Goal: Task Accomplishment & Management: Use online tool/utility

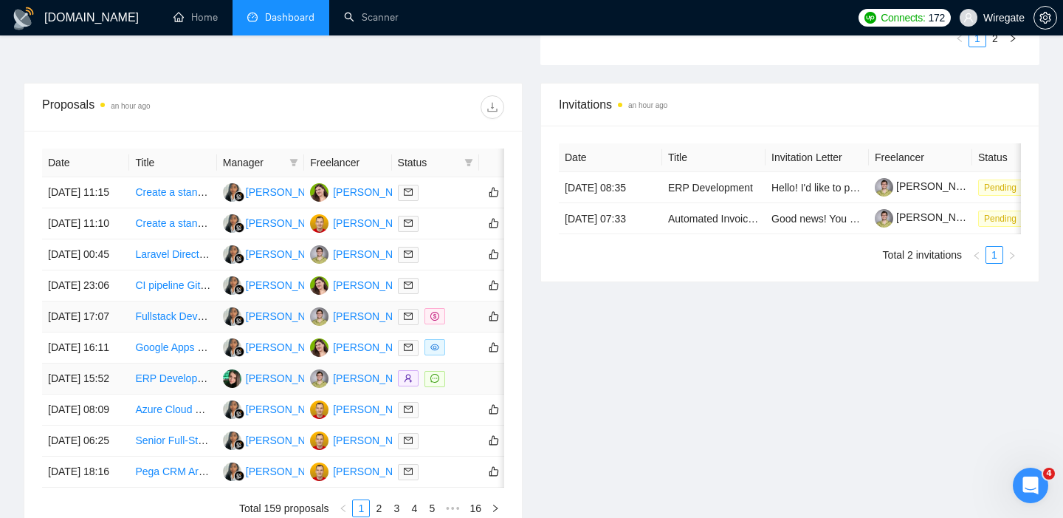
scroll to position [520, 0]
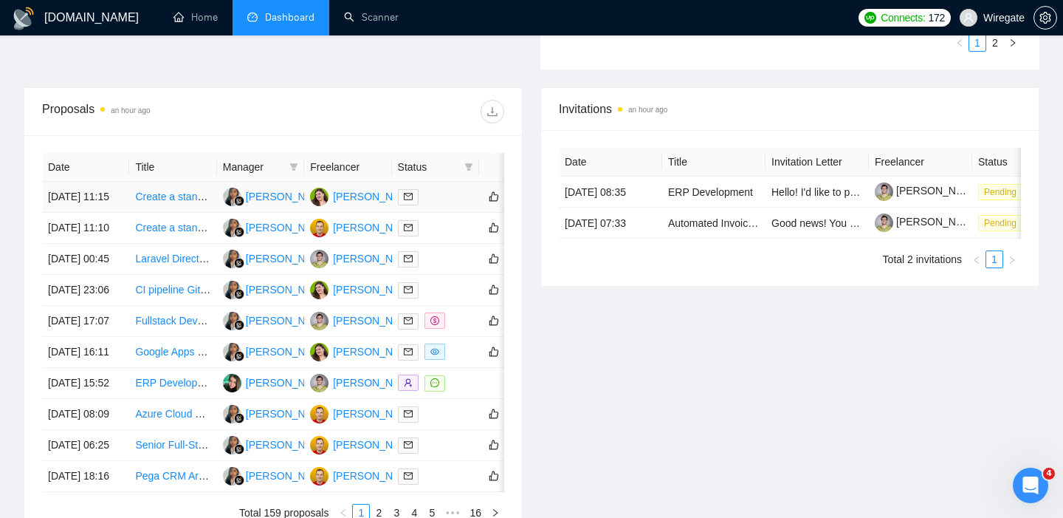
click at [170, 197] on link "Create a standardized deployment module for OrangeHRM" at bounding box center [270, 196] width 271 height 12
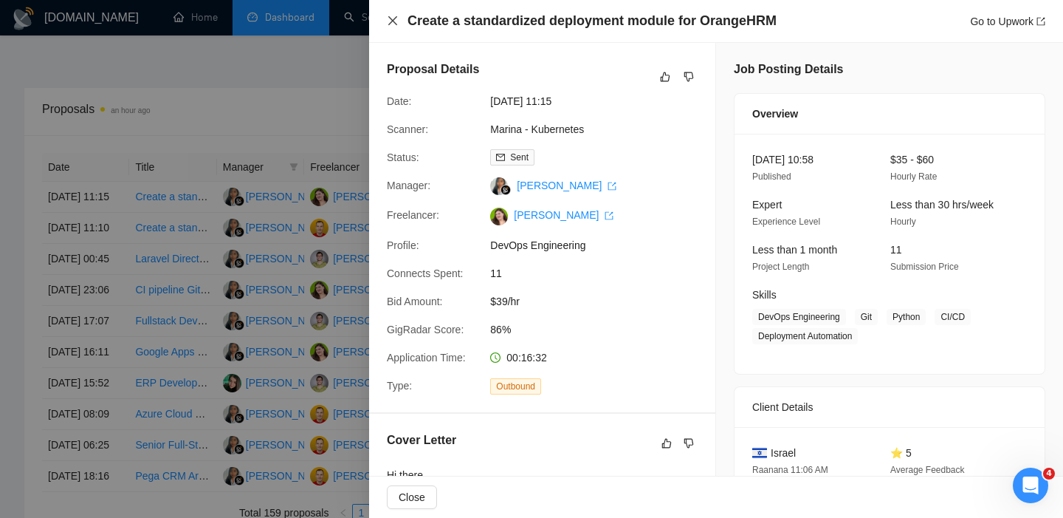
click at [391, 16] on icon "close" at bounding box center [393, 21] width 12 height 12
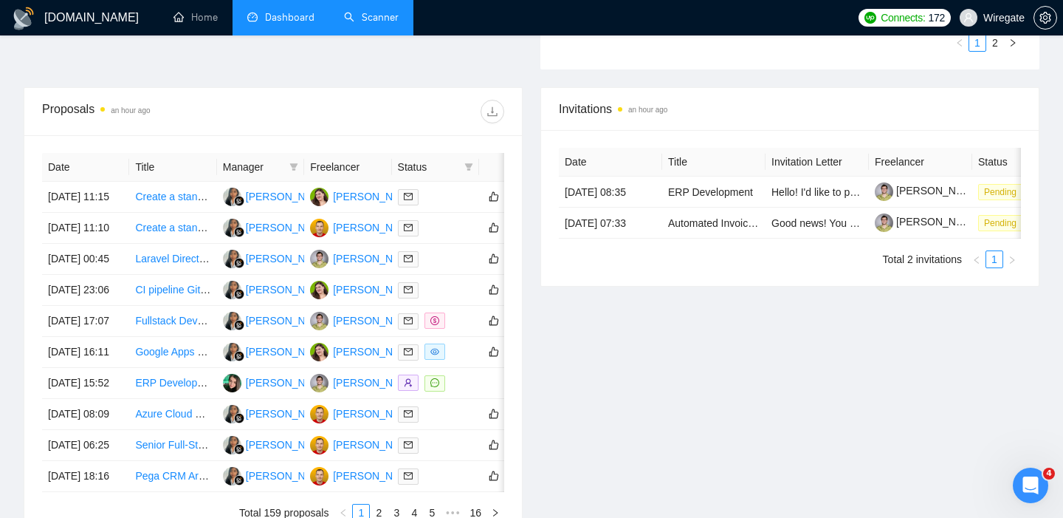
click at [370, 11] on link "Scanner" at bounding box center [371, 17] width 55 height 13
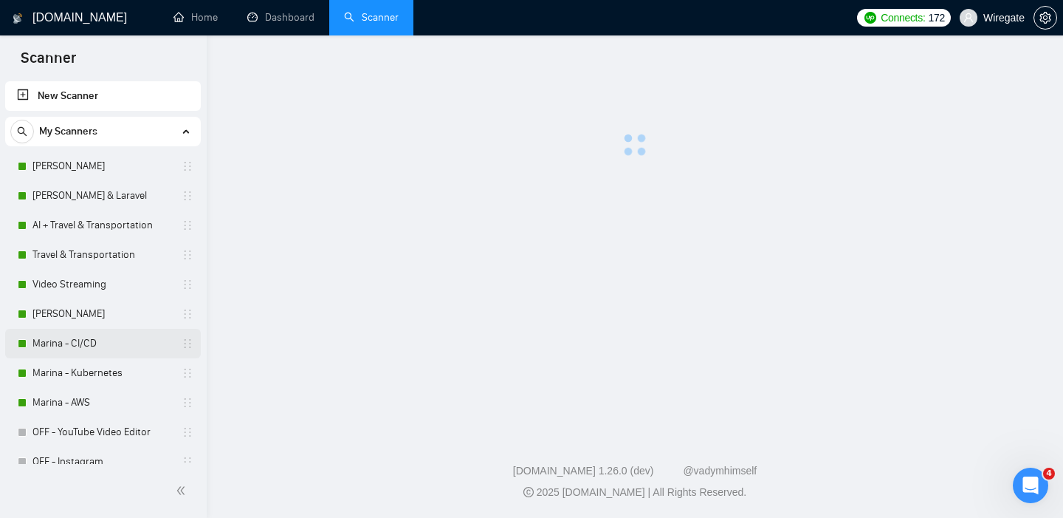
click at [51, 343] on link "Marina - CI/CD" at bounding box center [102, 344] width 140 height 30
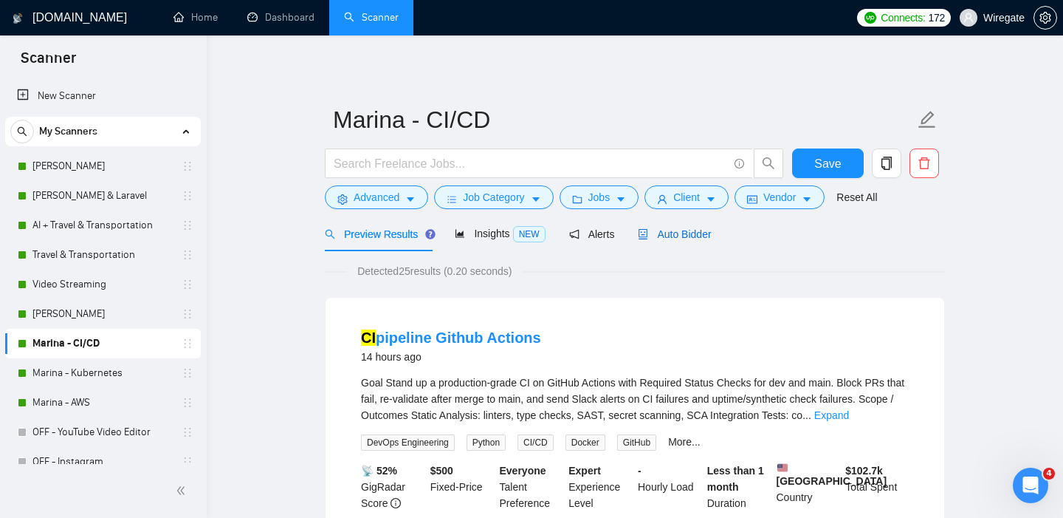
click at [675, 234] on span "Auto Bidder" at bounding box center [674, 234] width 73 height 12
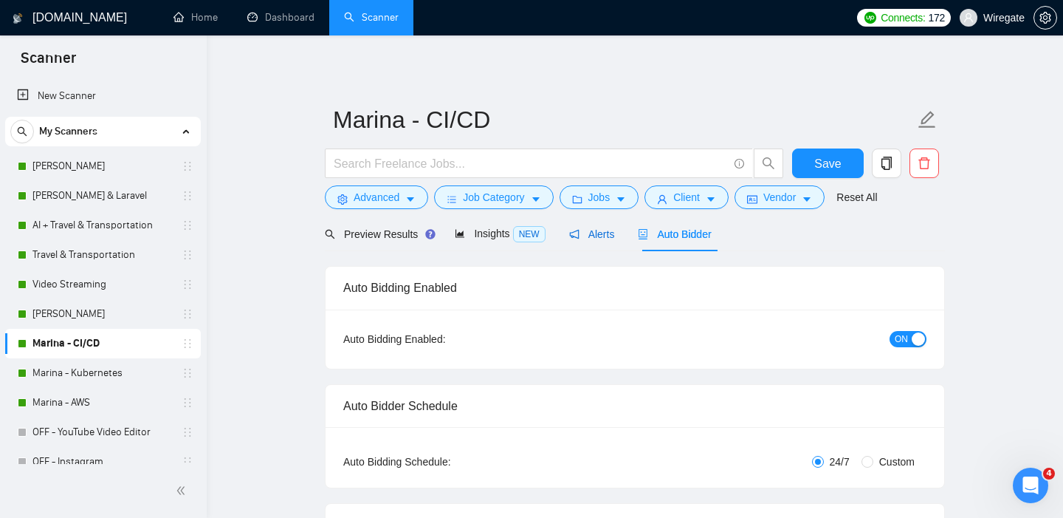
click at [603, 230] on span "Alerts" at bounding box center [592, 234] width 46 height 12
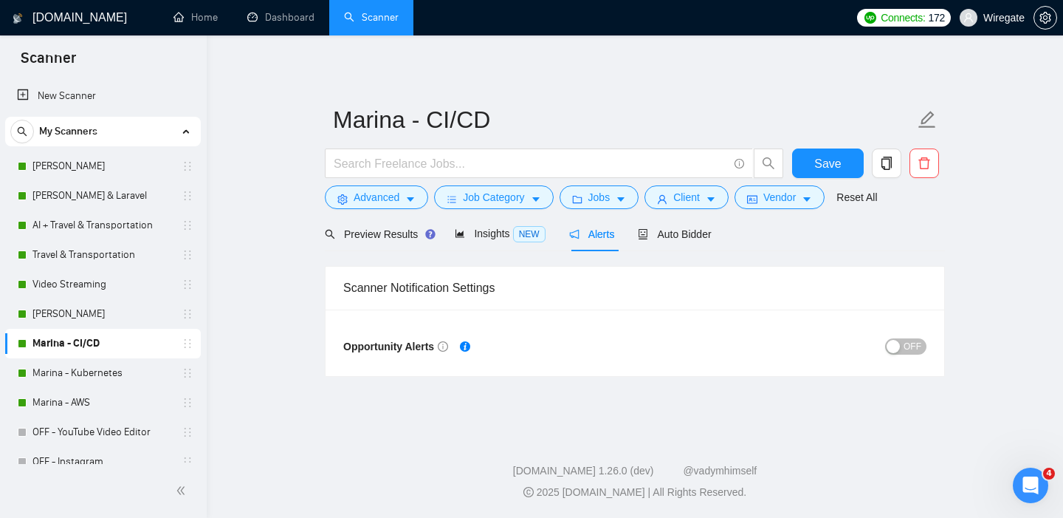
click at [912, 354] on div "OFF" at bounding box center [781, 346] width 292 height 24
click at [908, 338] on span "OFF" at bounding box center [913, 346] width 18 height 16
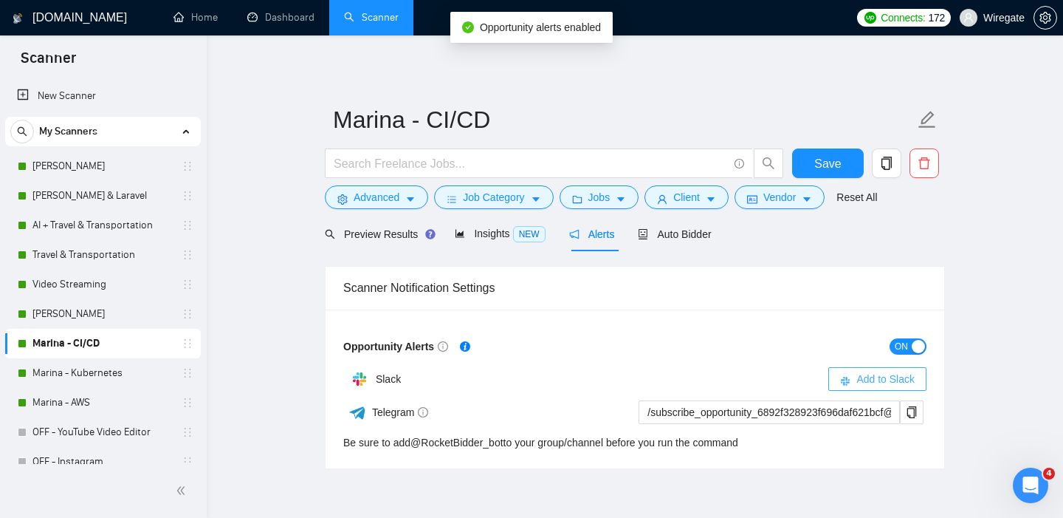
click at [880, 379] on span "Add to Slack" at bounding box center [885, 379] width 58 height 16
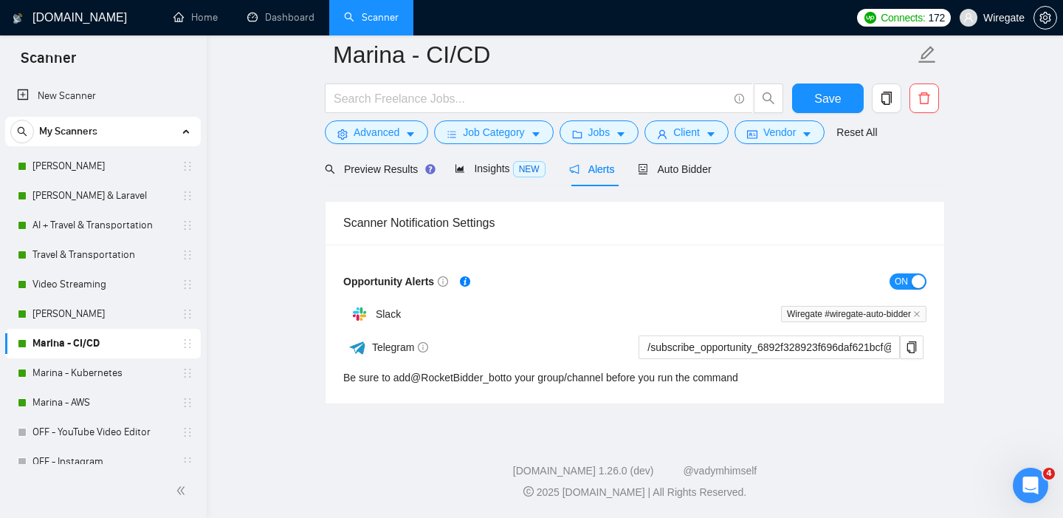
scroll to position [17, 0]
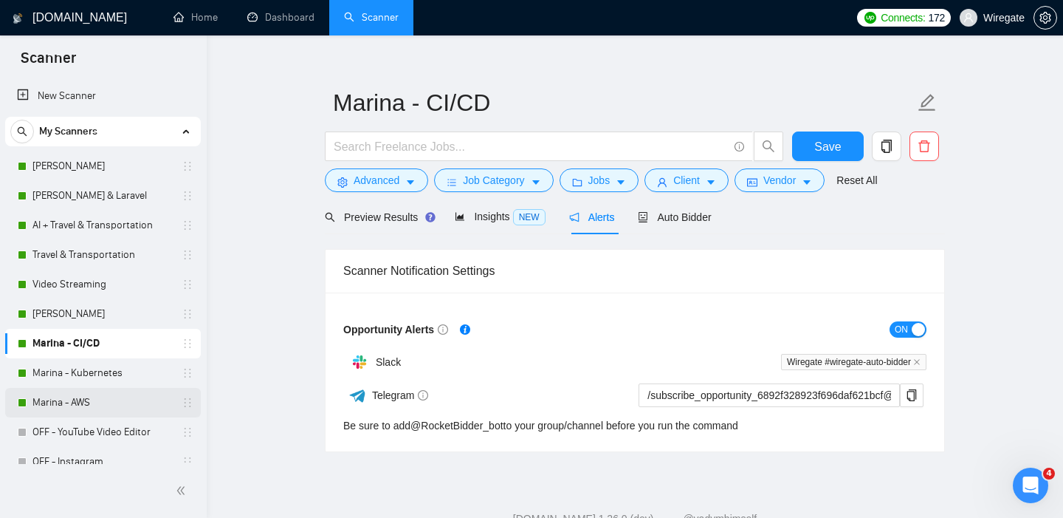
click at [50, 405] on link "Marina - AWS" at bounding box center [102, 403] width 140 height 30
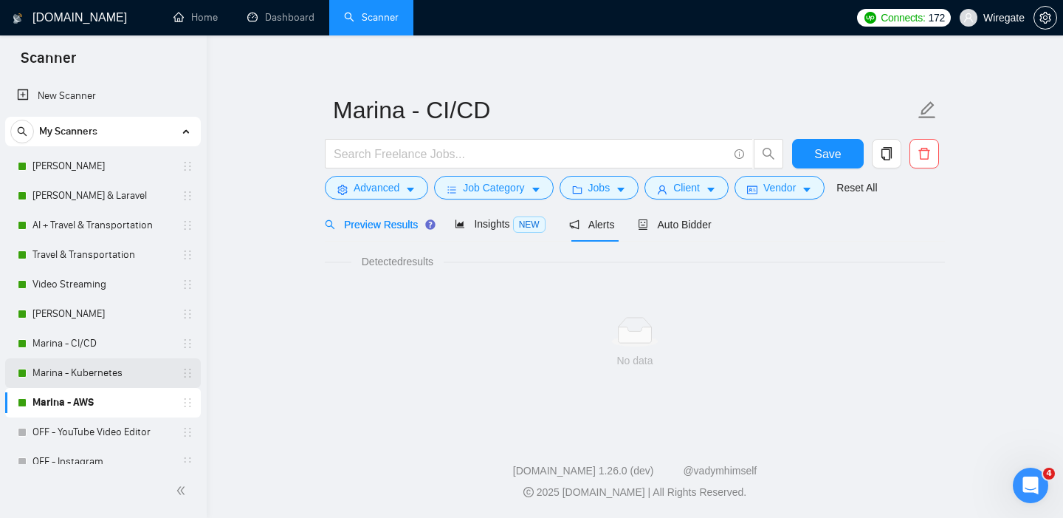
scroll to position [17, 0]
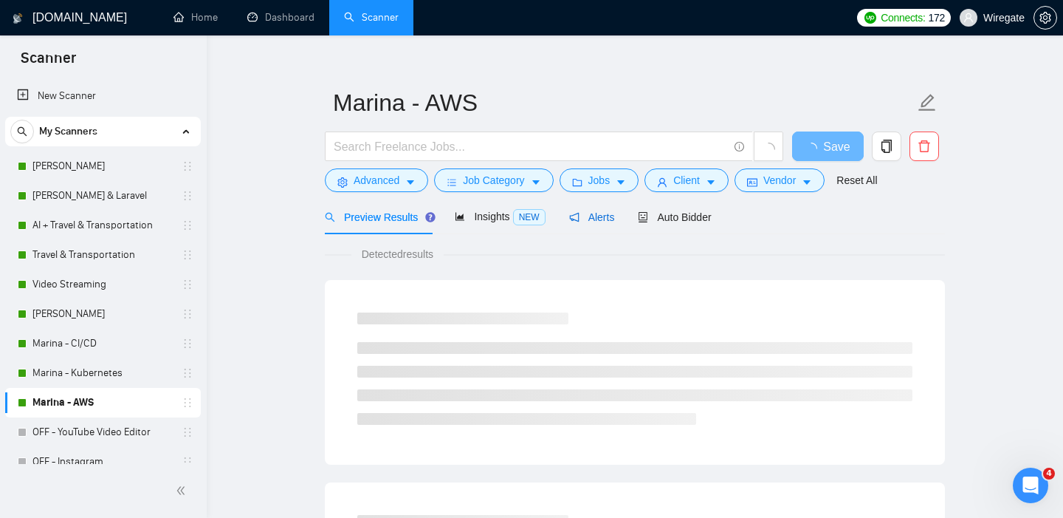
click at [598, 216] on span "Alerts" at bounding box center [592, 217] width 46 height 12
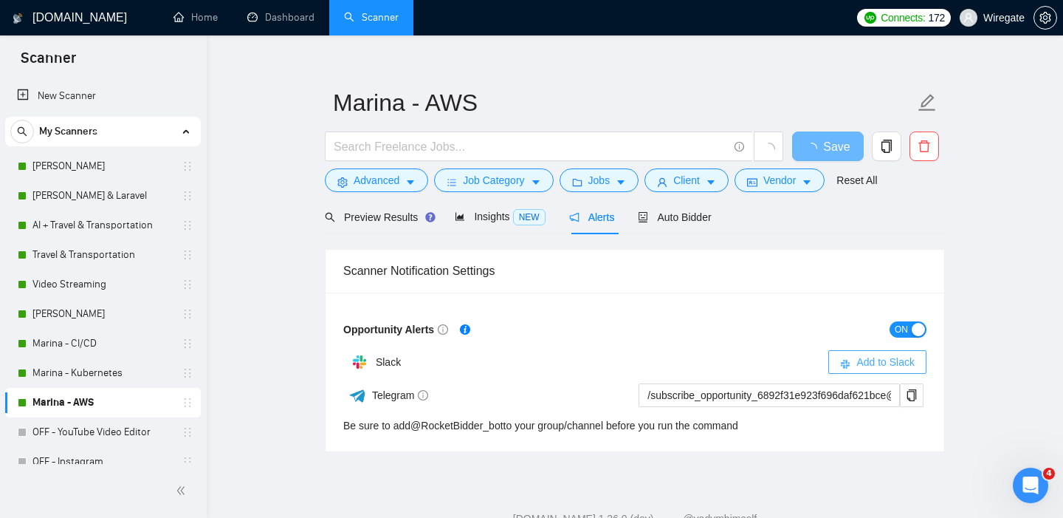
click at [907, 360] on span "Add to Slack" at bounding box center [885, 362] width 58 height 16
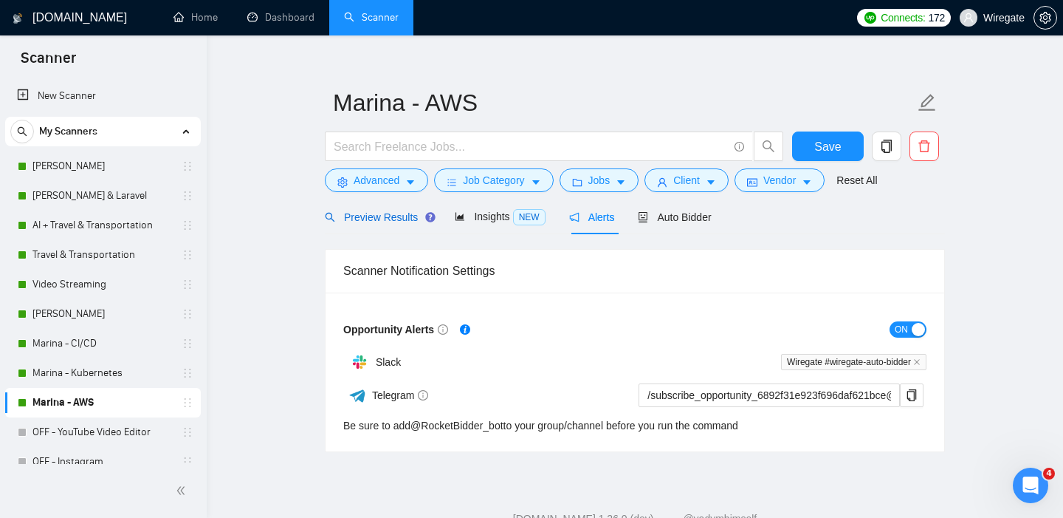
click at [365, 219] on span "Preview Results" at bounding box center [378, 217] width 106 height 12
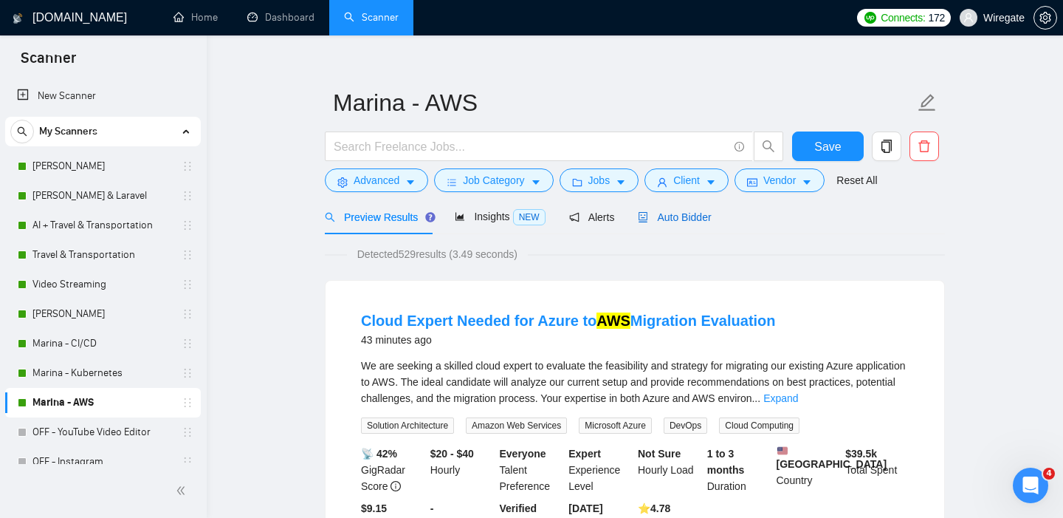
click at [686, 219] on span "Auto Bidder" at bounding box center [674, 217] width 73 height 12
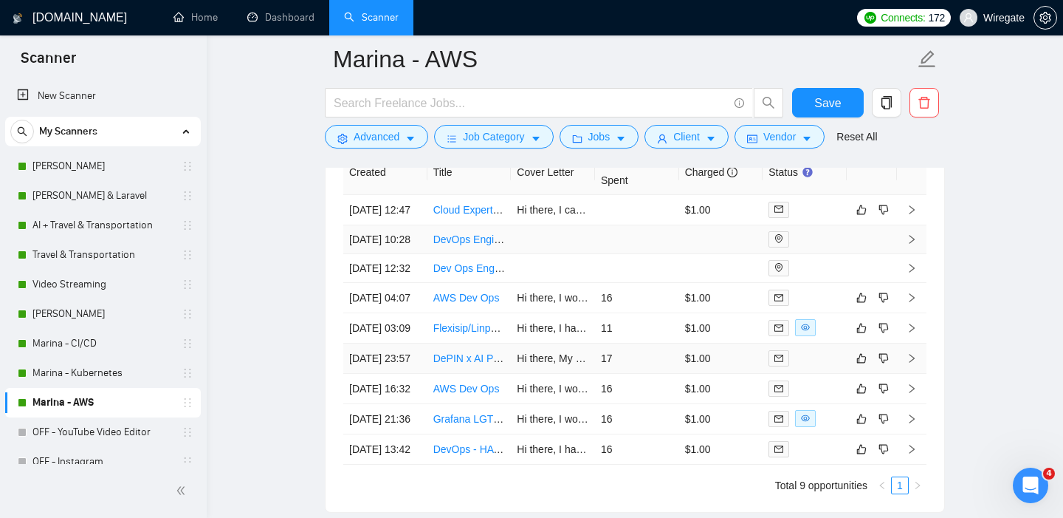
scroll to position [3665, 0]
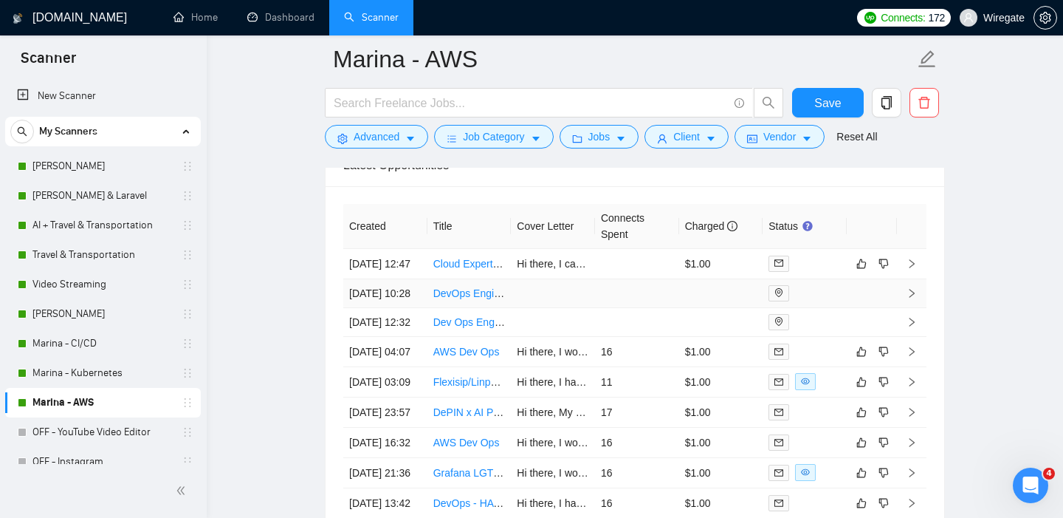
click at [437, 299] on link "DevOps Engineer to finalize migration from AWS to [GEOGRAPHIC_DATA]" at bounding box center [605, 293] width 345 height 12
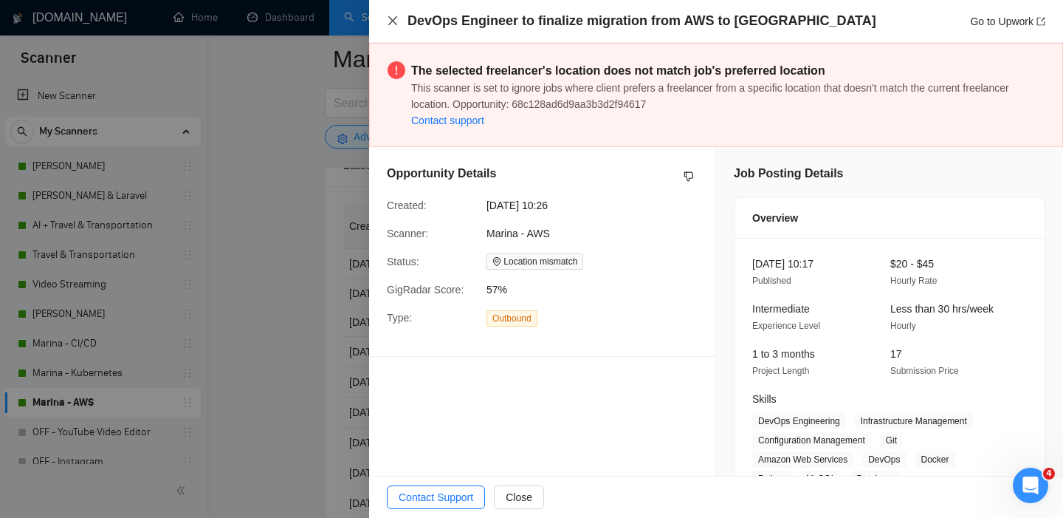
drag, startPoint x: 393, startPoint y: 24, endPoint x: 447, endPoint y: 388, distance: 368.7
click at [393, 24] on icon "close" at bounding box center [393, 21] width 12 height 12
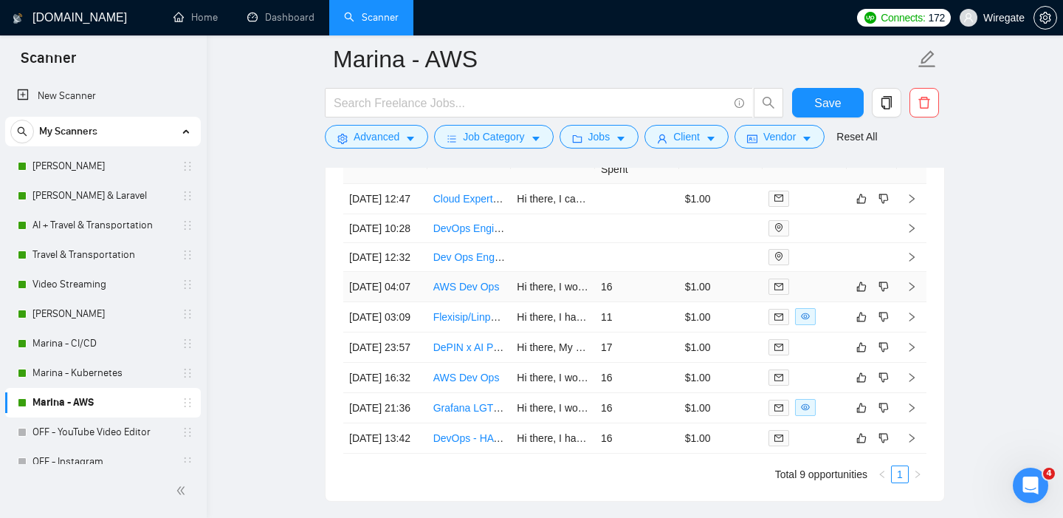
scroll to position [3725, 0]
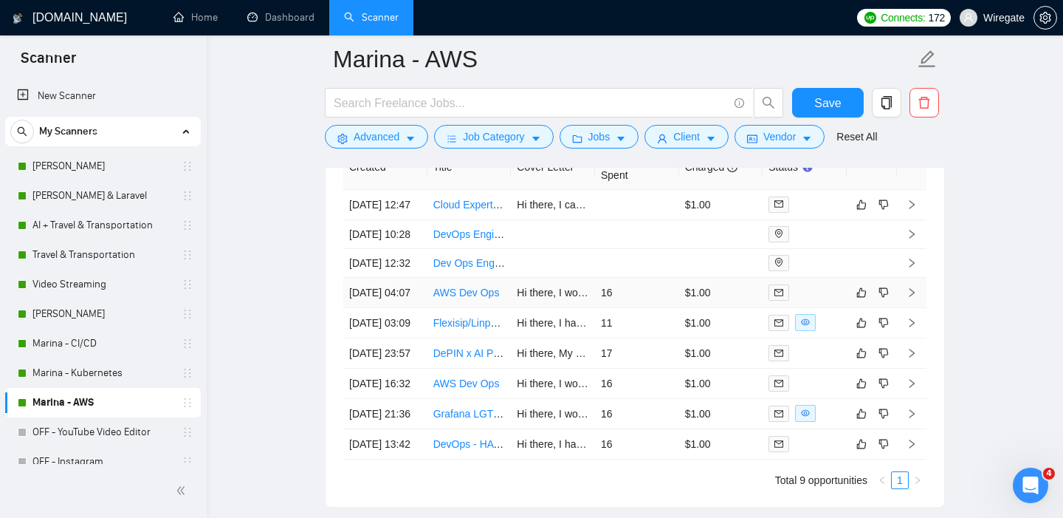
click at [453, 298] on link "AWS Dev Ops" at bounding box center [466, 292] width 66 height 12
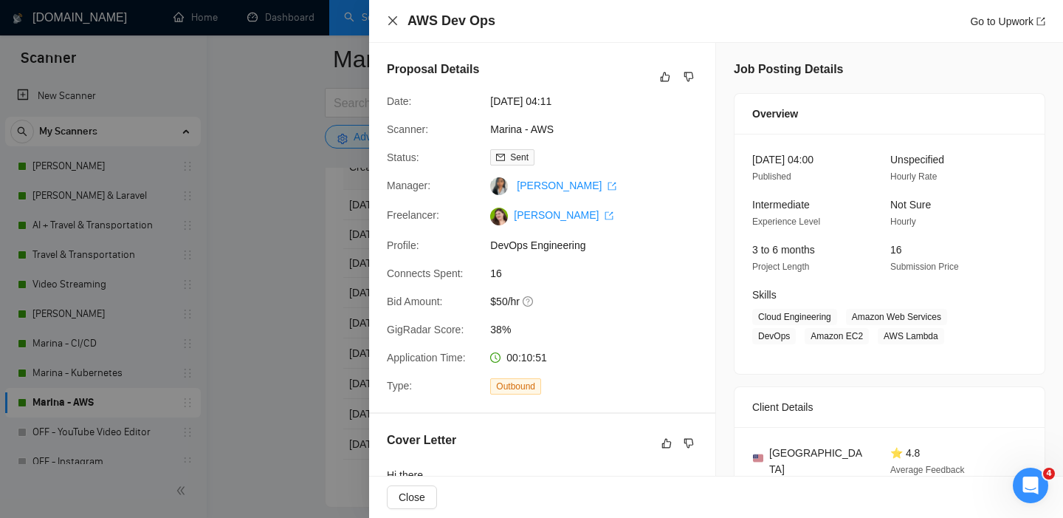
click at [387, 21] on icon "close" at bounding box center [393, 21] width 12 height 12
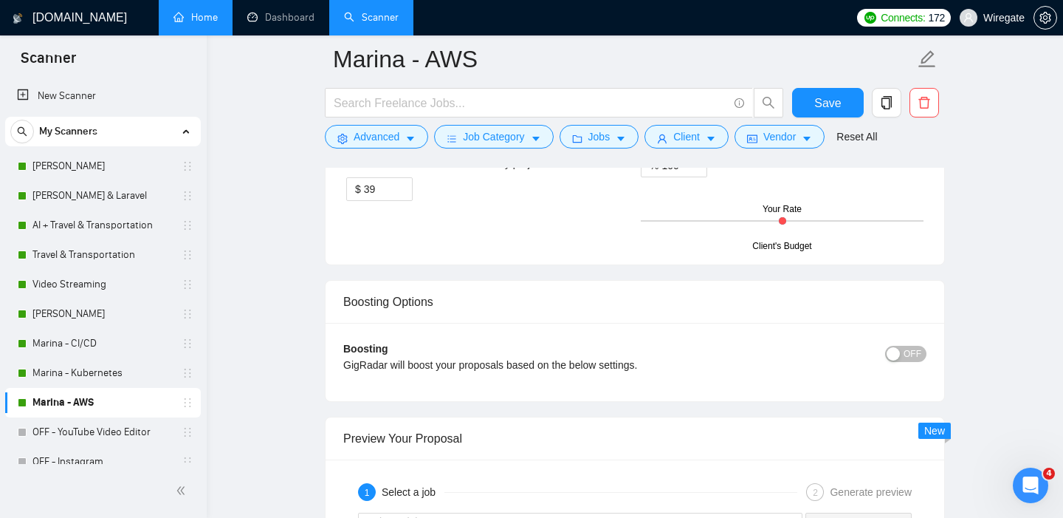
scroll to position [2546, 0]
